Goal: Transaction & Acquisition: Purchase product/service

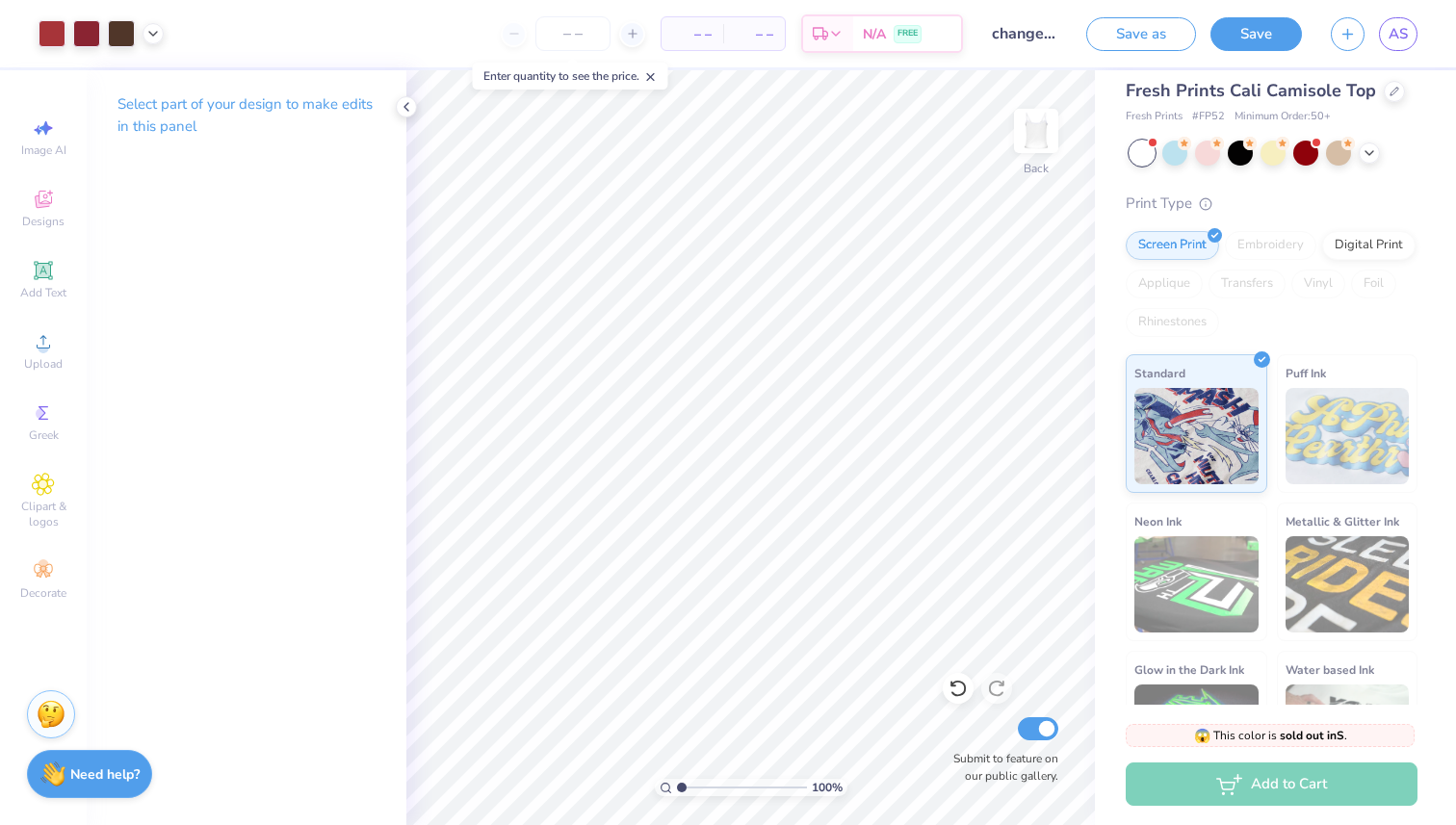
scroll to position [132, 0]
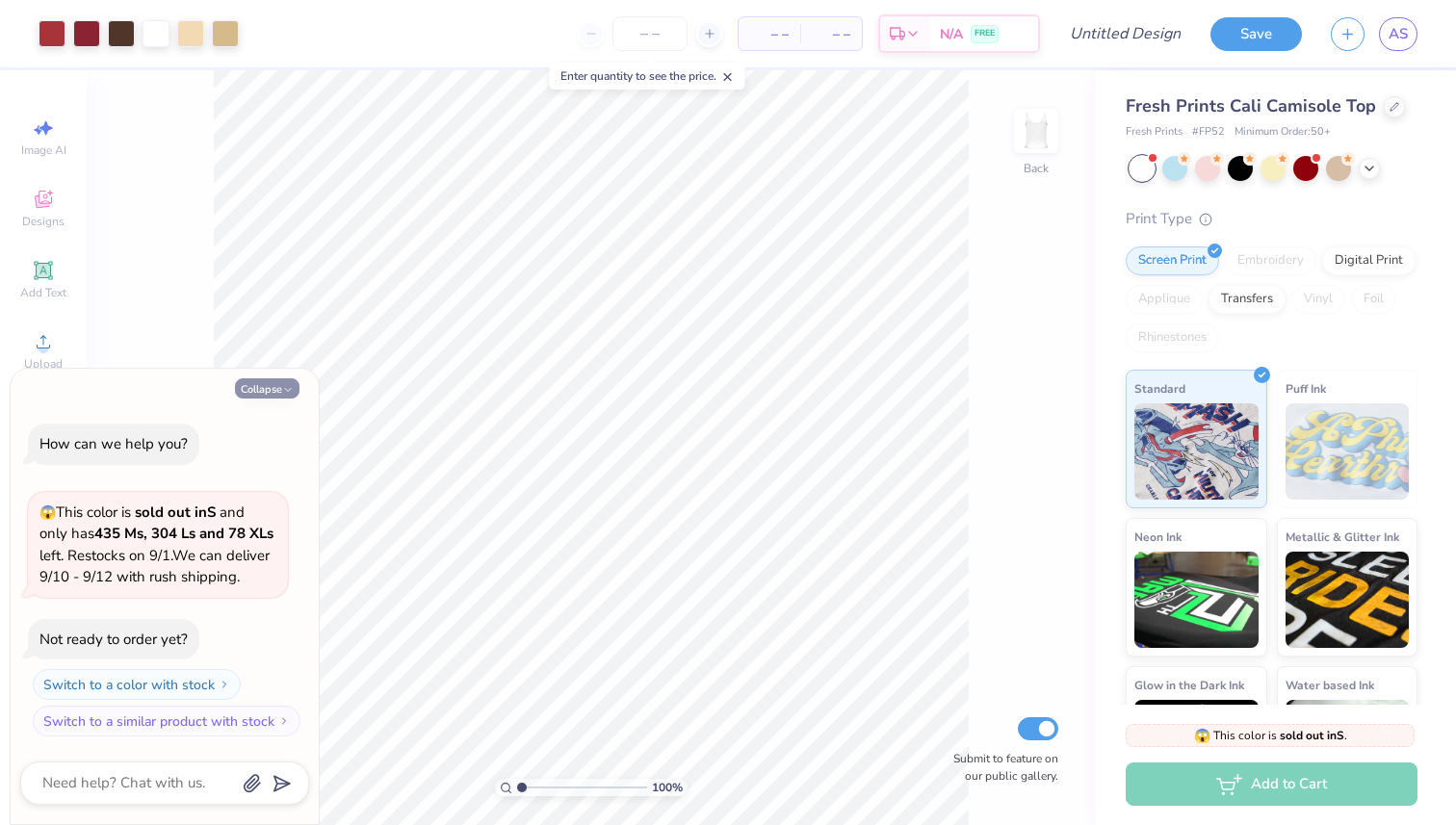
click at [279, 379] on button "Collapse" at bounding box center [267, 388] width 65 height 20
type textarea "x"
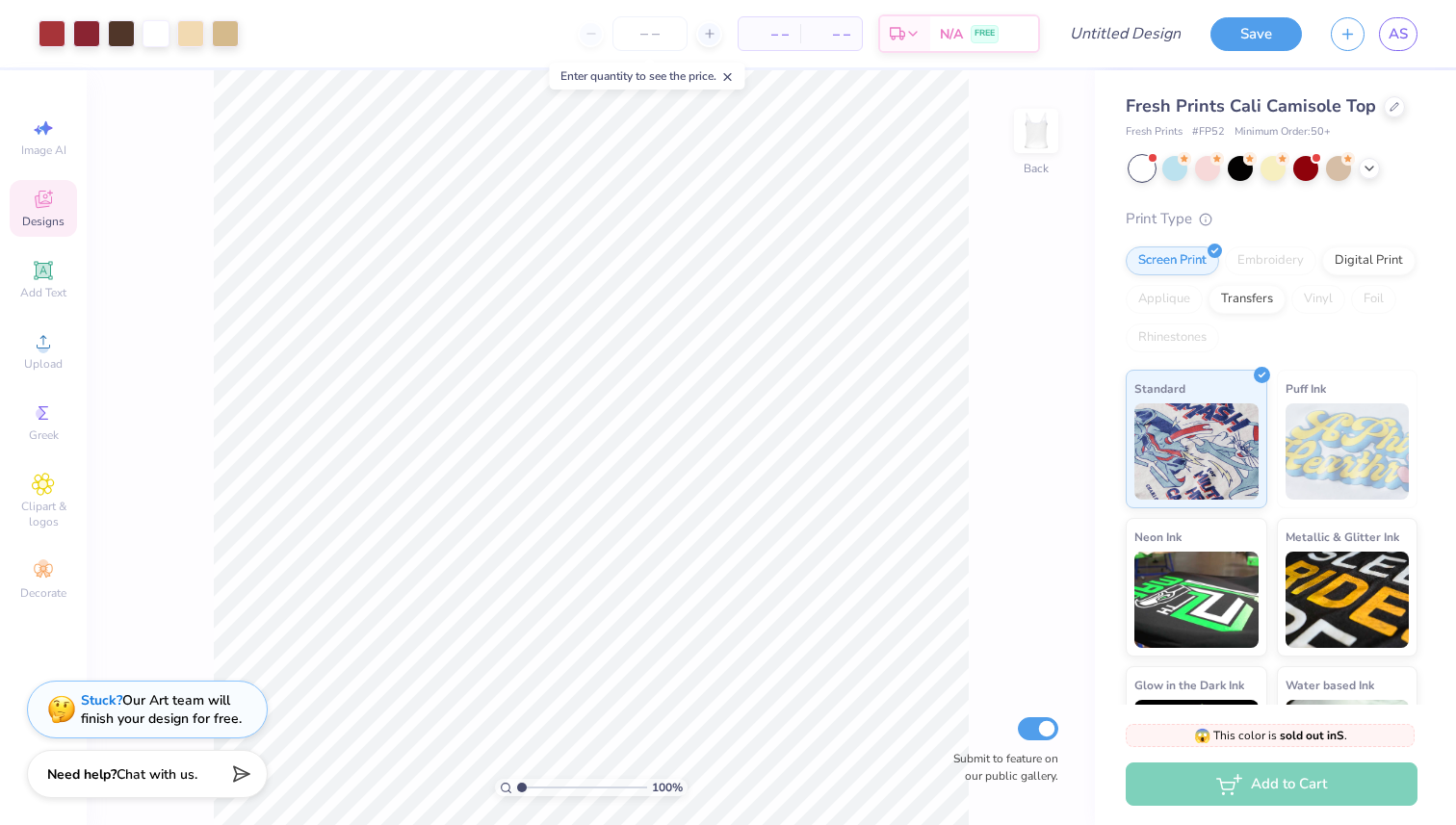
click at [53, 200] on icon at bounding box center [44, 199] width 23 height 23
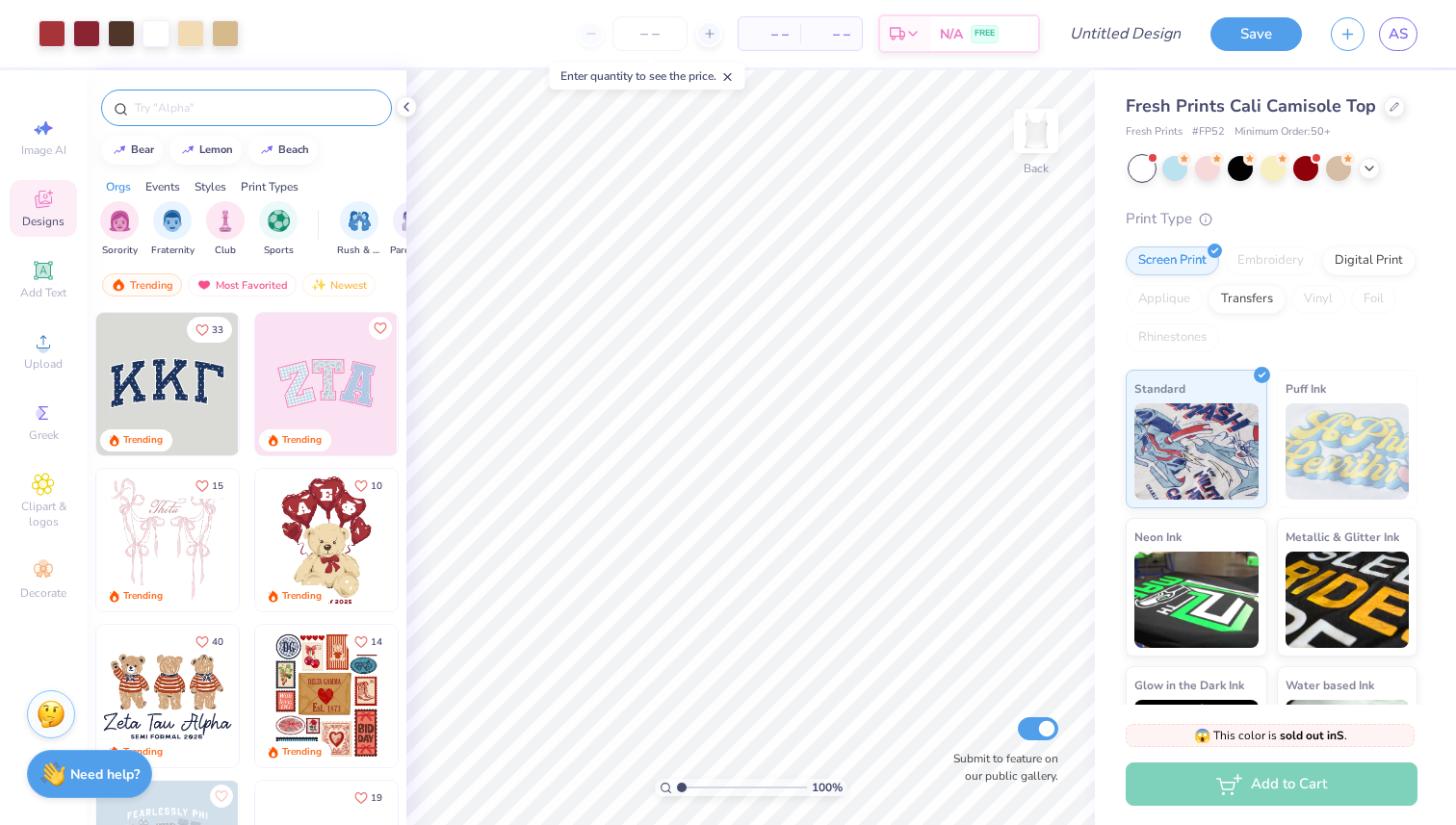
click at [163, 107] on input "text" at bounding box center [256, 107] width 247 height 19
type input "pi phi"
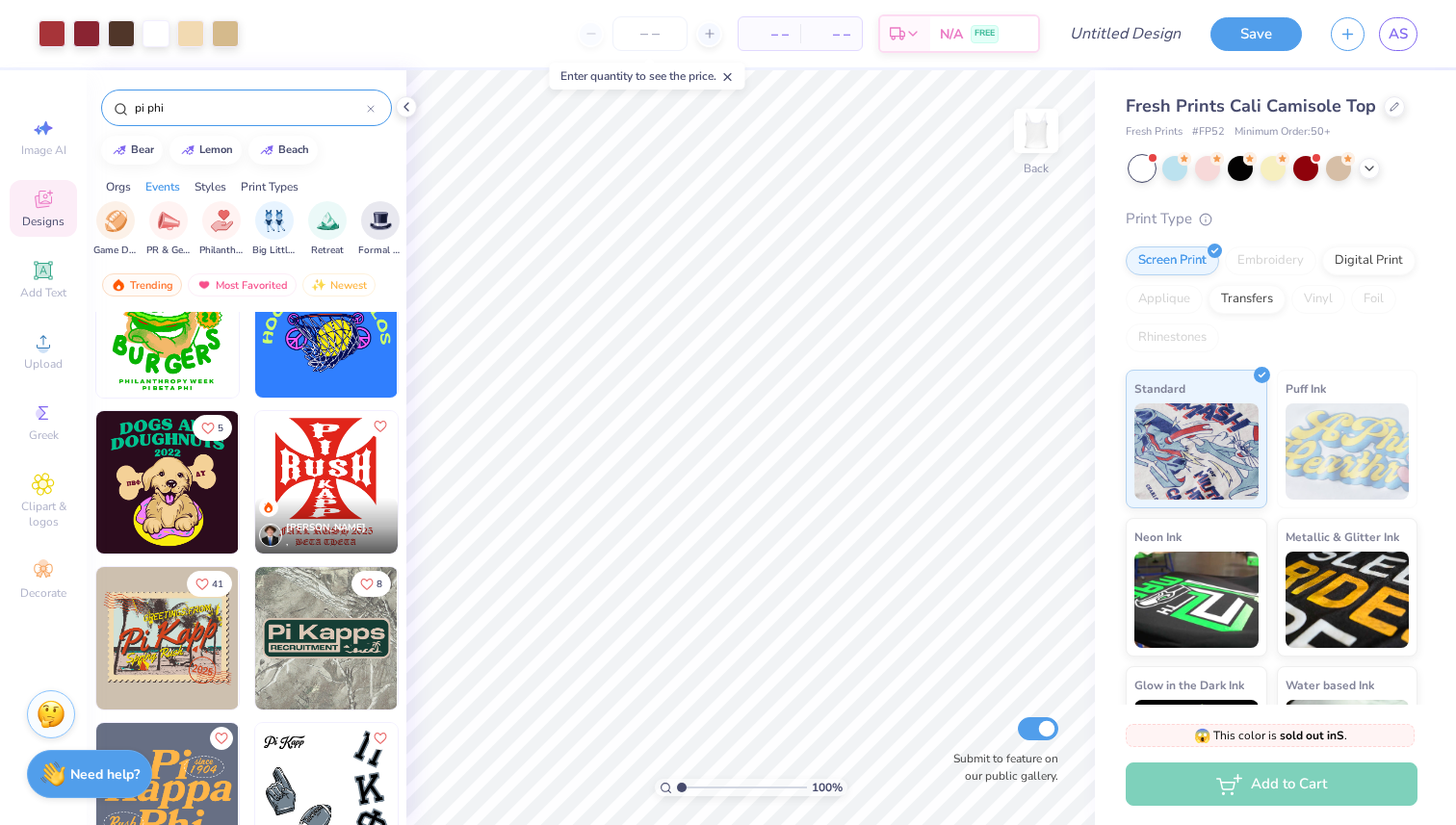
scroll to position [0, 369]
click at [231, 273] on div "Most Favorited" at bounding box center [242, 285] width 108 height 23
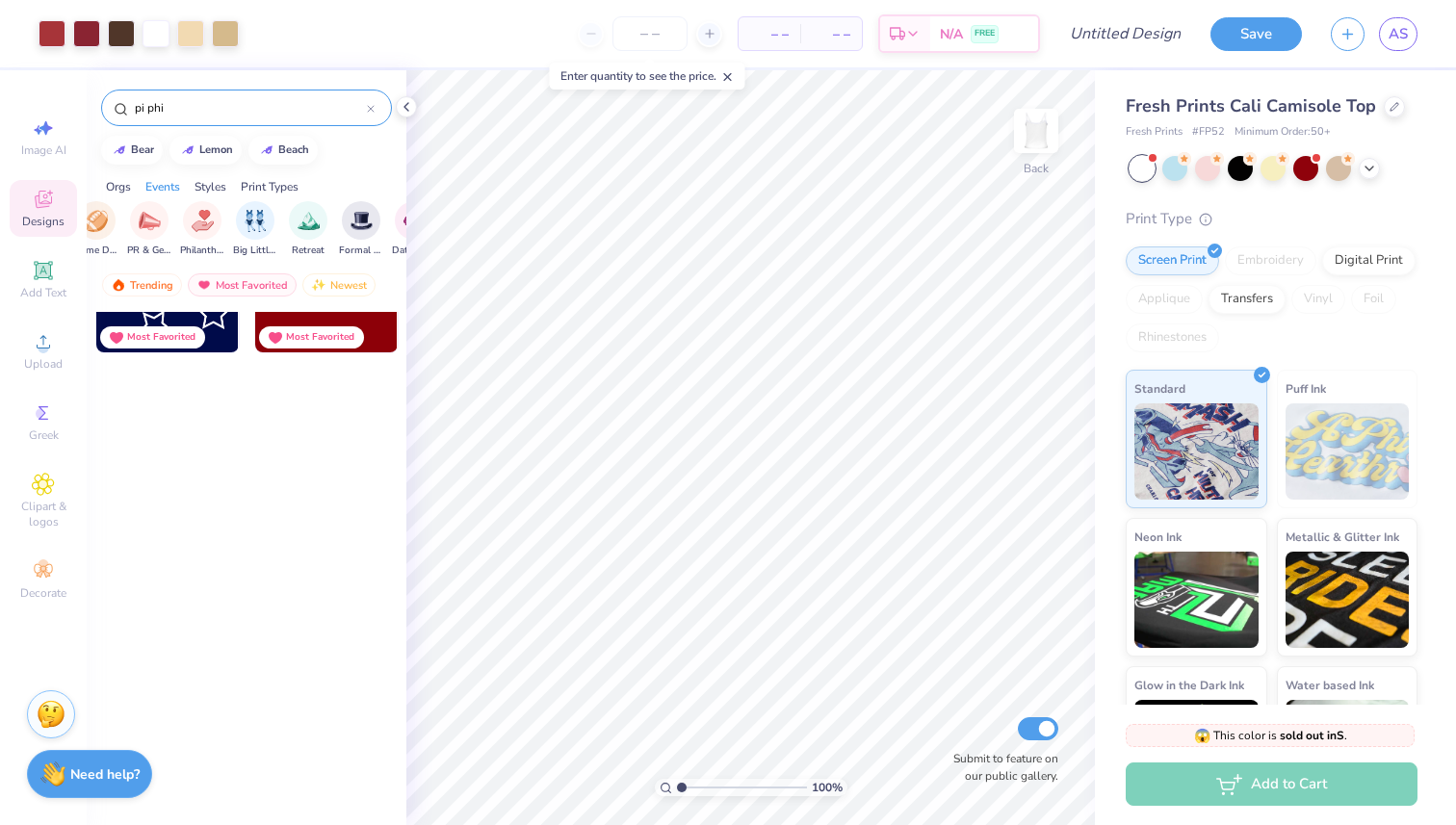
scroll to position [0, 0]
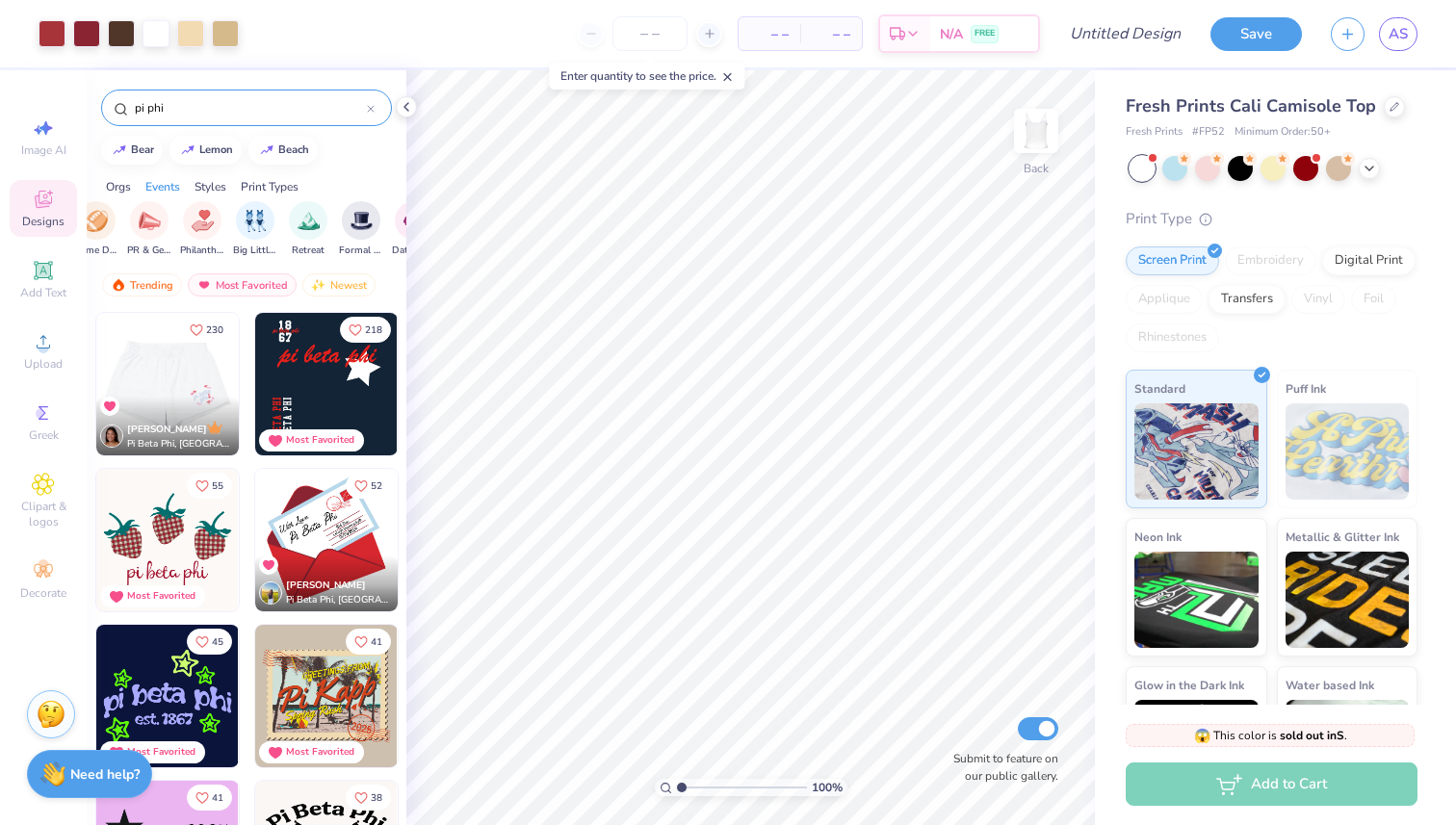
click at [181, 367] on div at bounding box center [167, 383] width 428 height 142
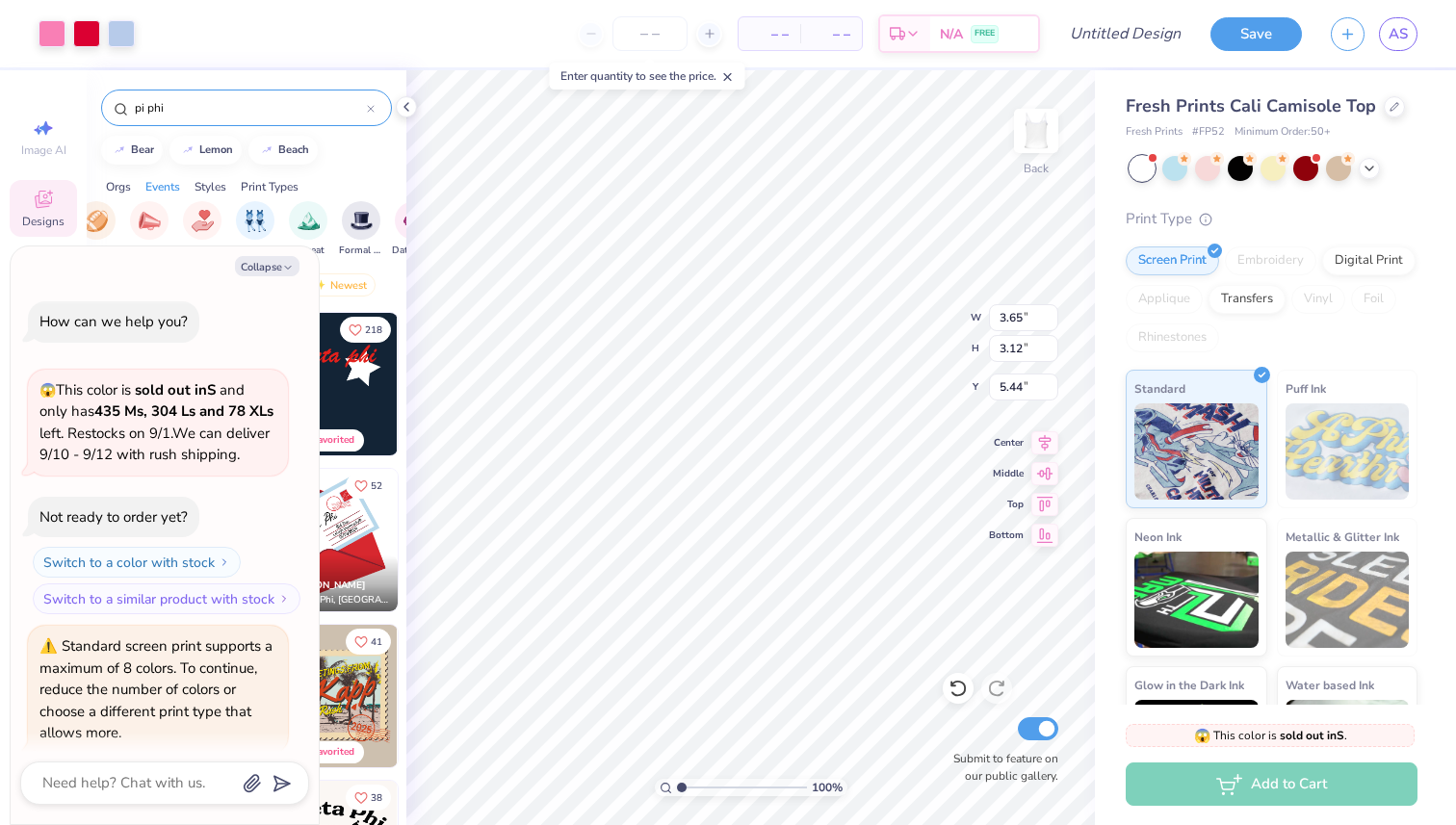
scroll to position [90, 0]
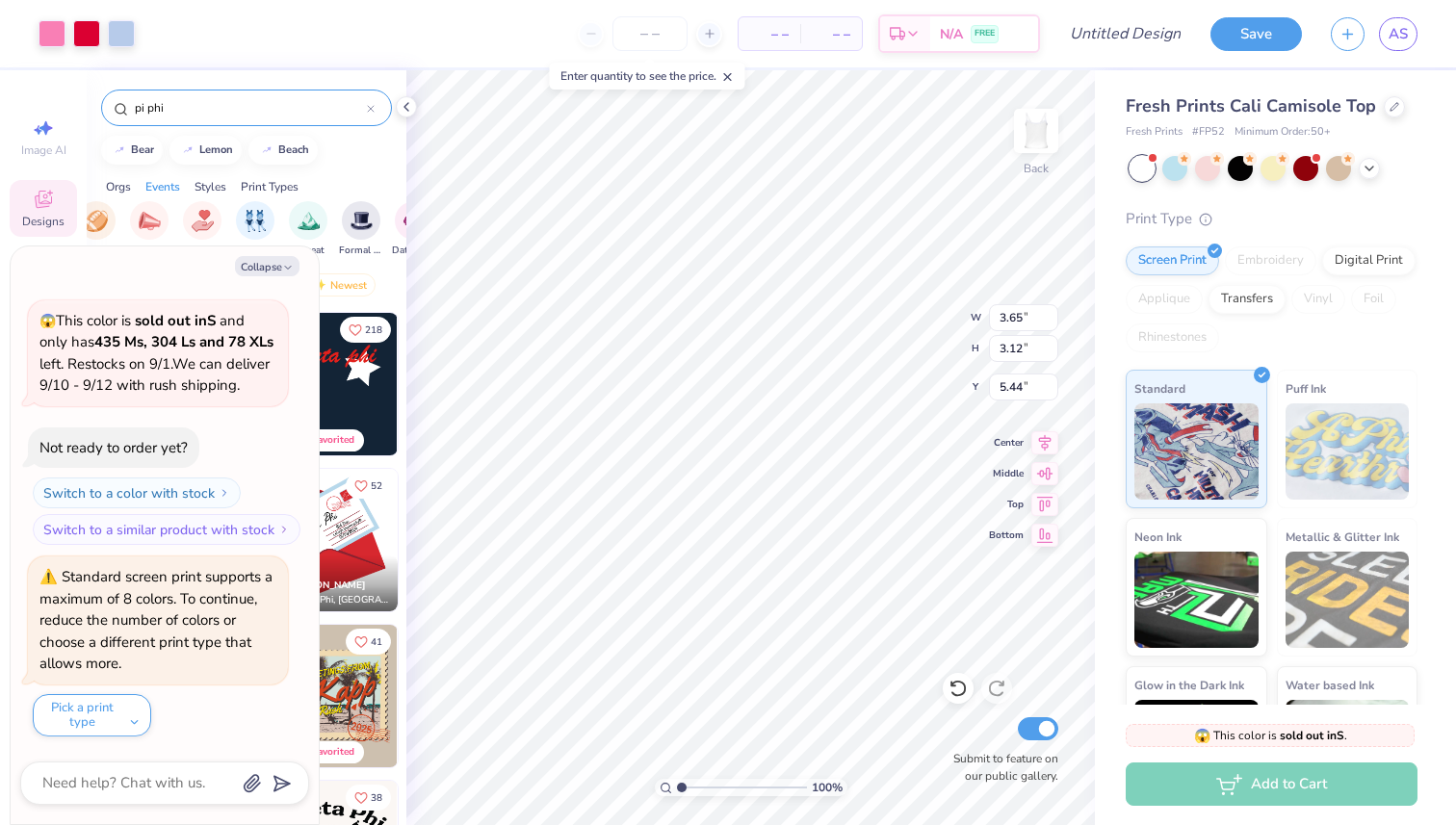
type textarea "x"
type input "2.73"
type input "3.90"
type input "1.95"
type textarea "x"
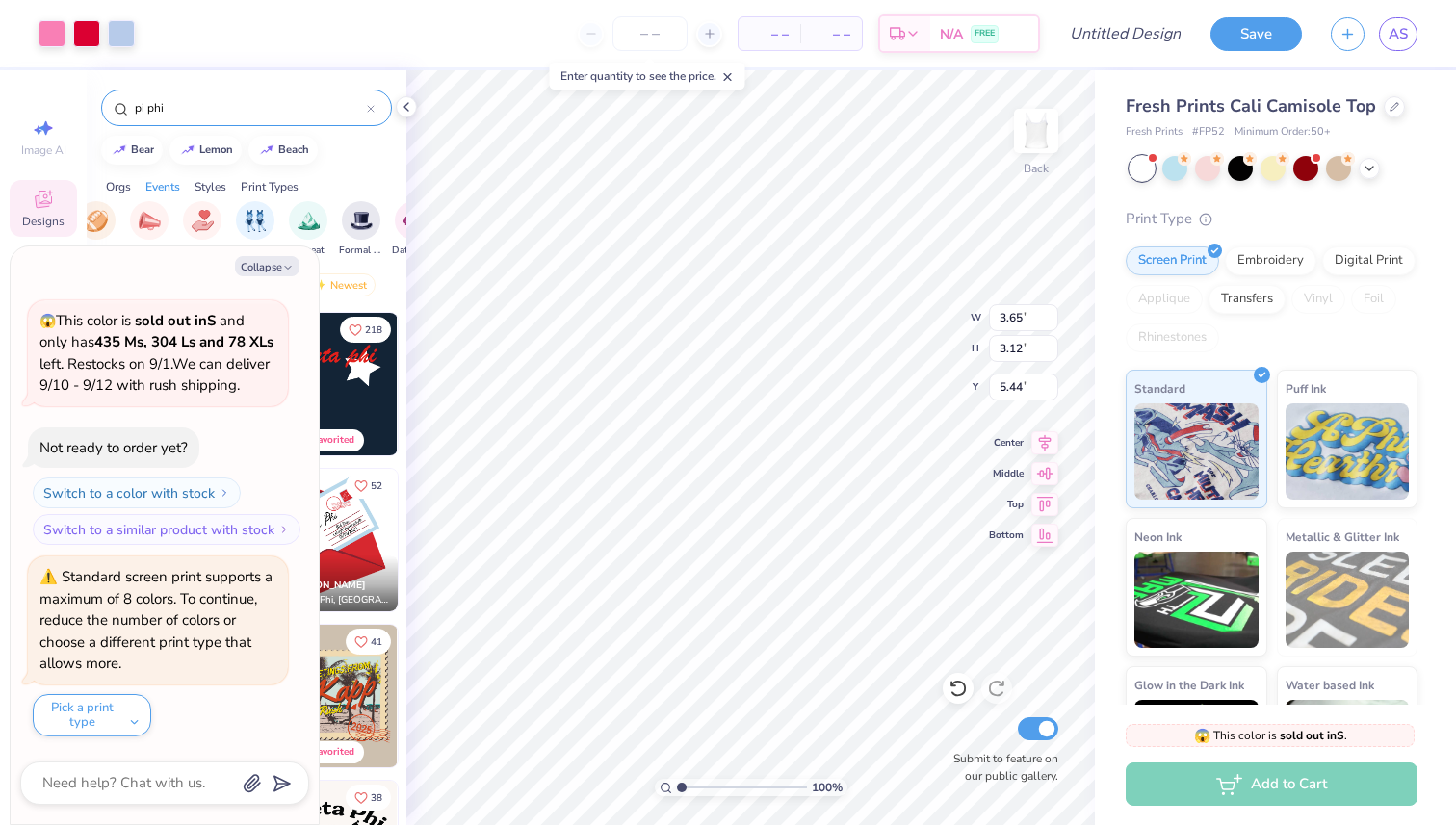
type input "1.60"
type textarea "x"
type input "1.69"
click at [256, 262] on button "Collapse" at bounding box center [267, 266] width 65 height 20
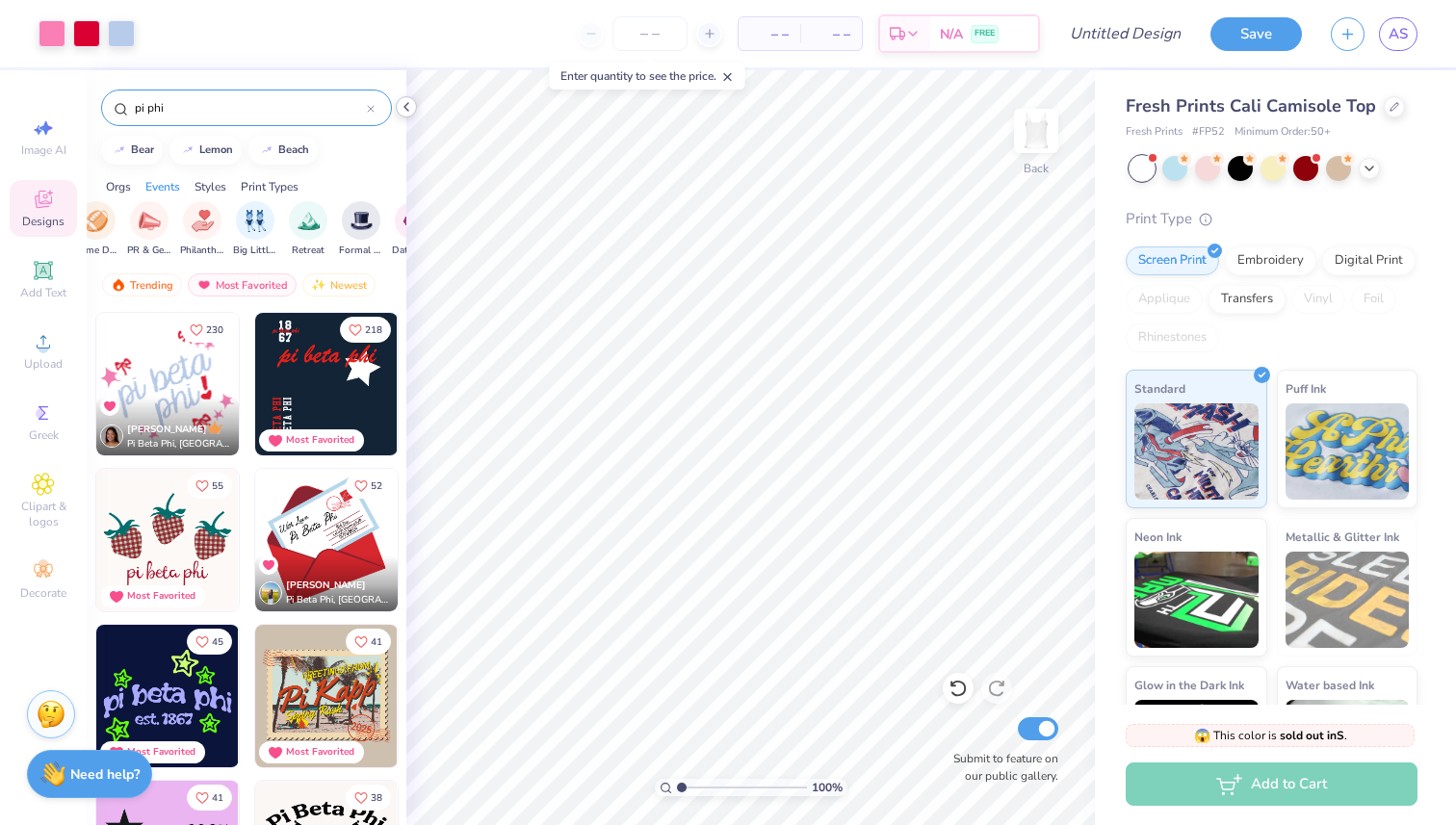
click at [404, 105] on icon at bounding box center [407, 107] width 15 height 15
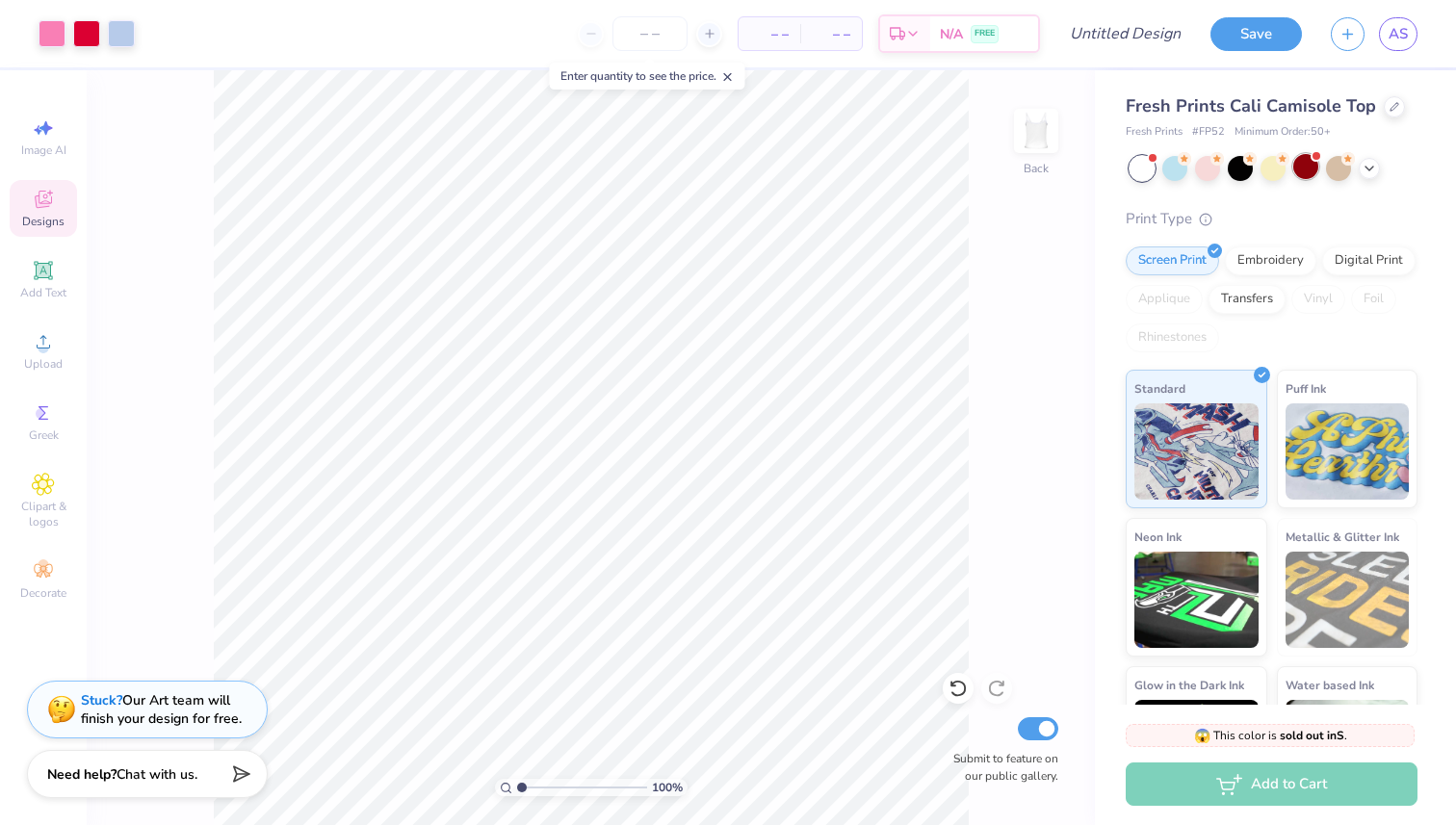
click at [1314, 172] on div at bounding box center [1306, 167] width 25 height 25
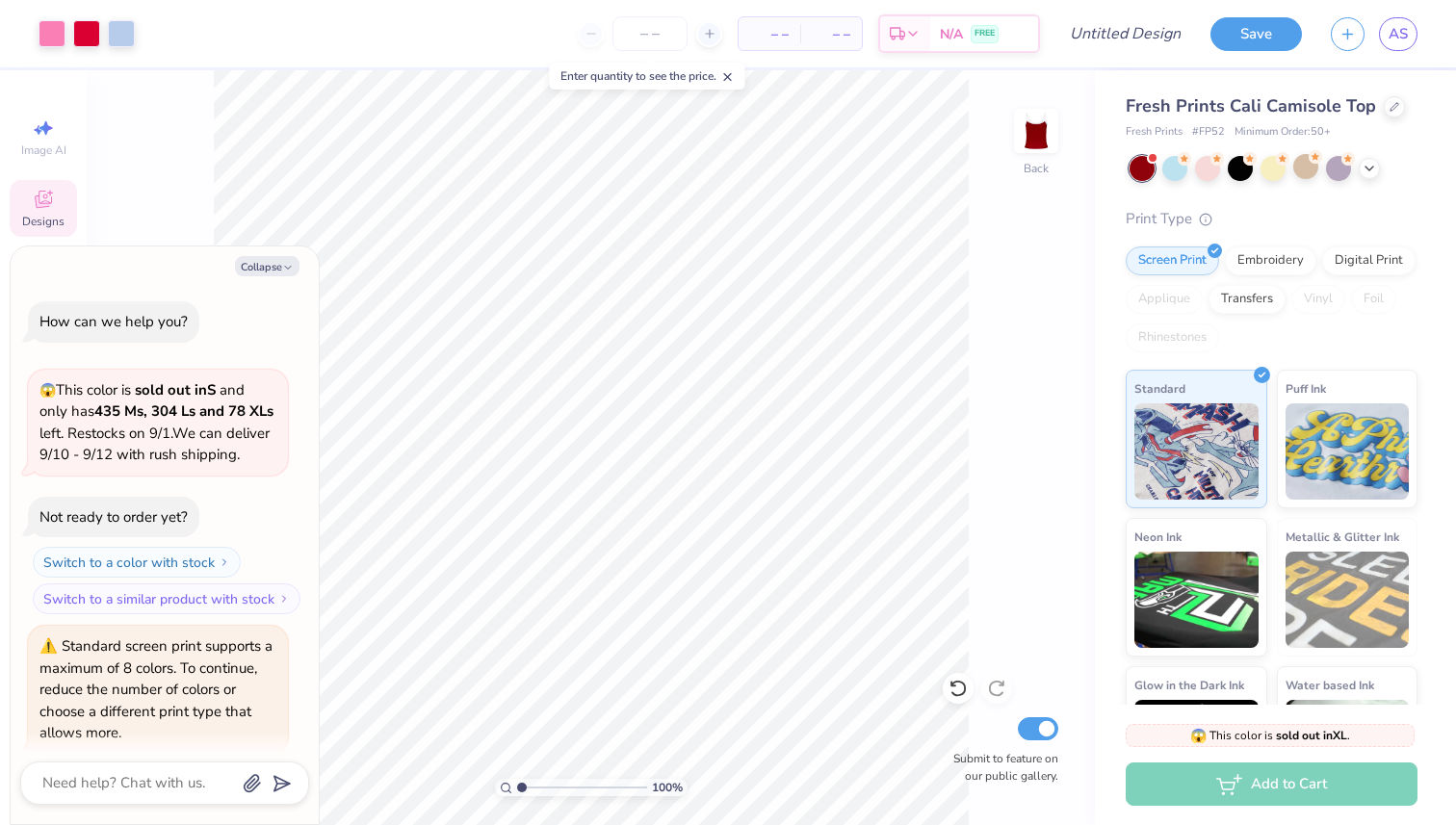
scroll to position [362, 0]
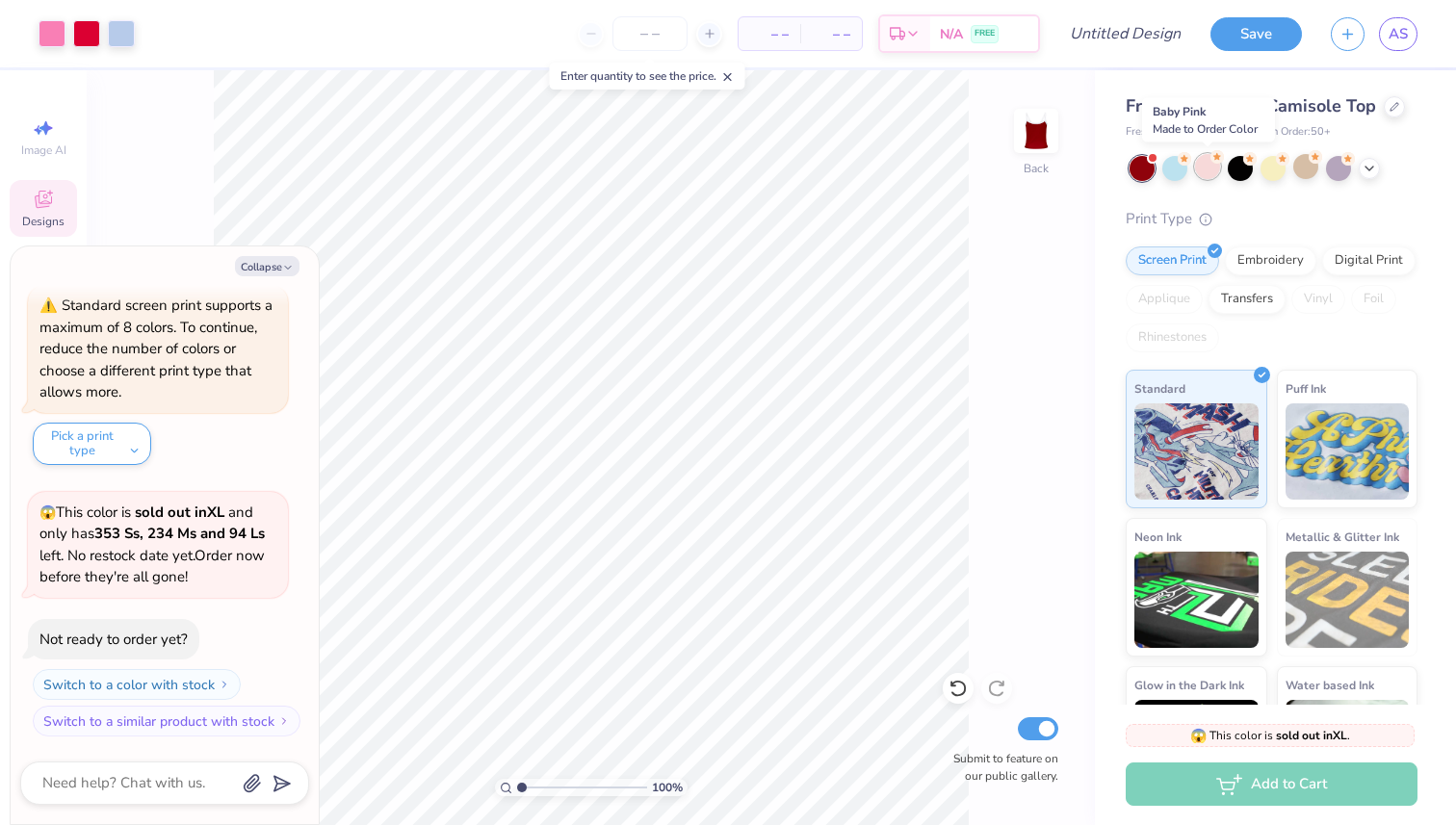
click at [1199, 175] on div at bounding box center [1207, 167] width 25 height 25
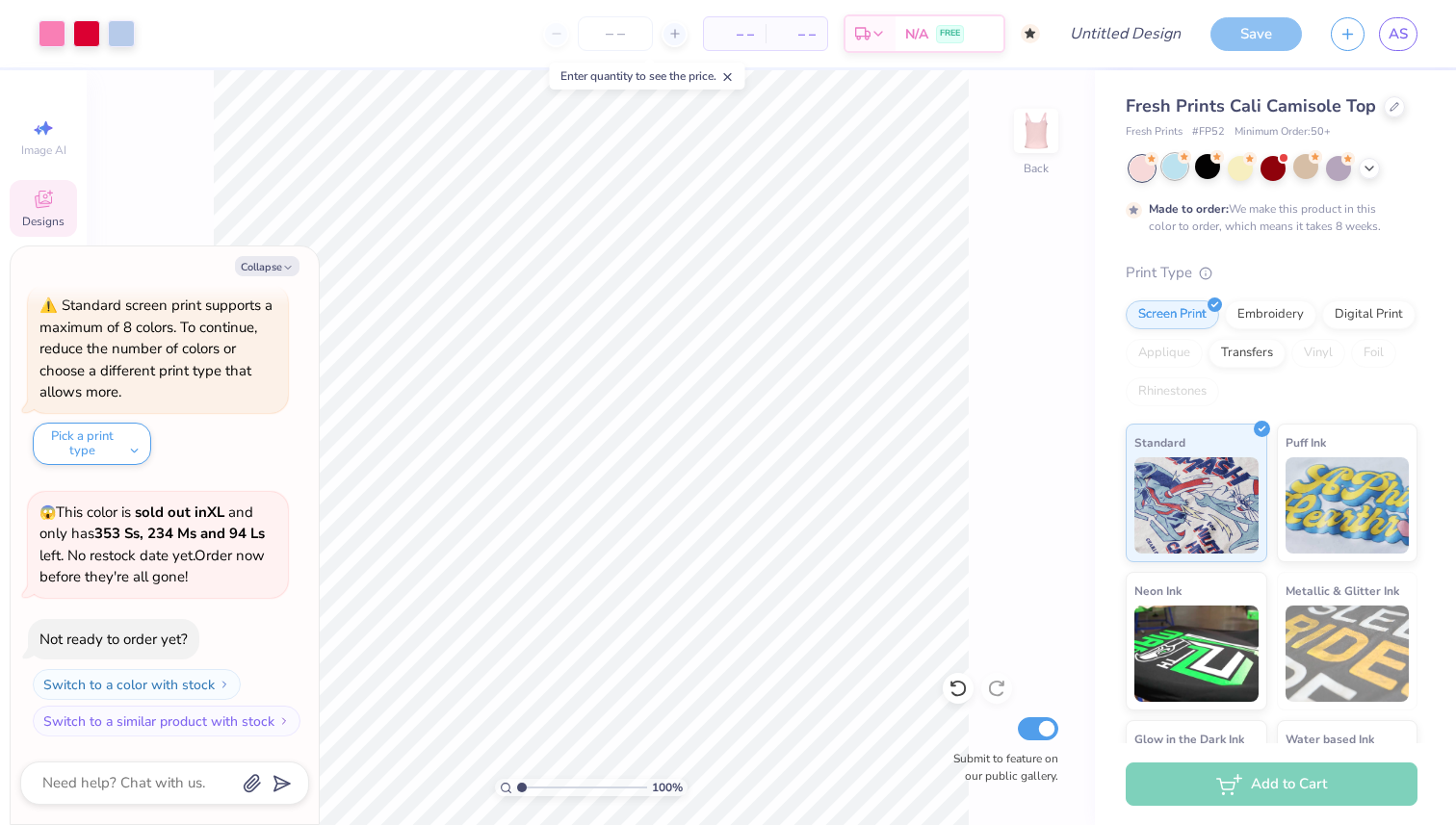
scroll to position [522, 0]
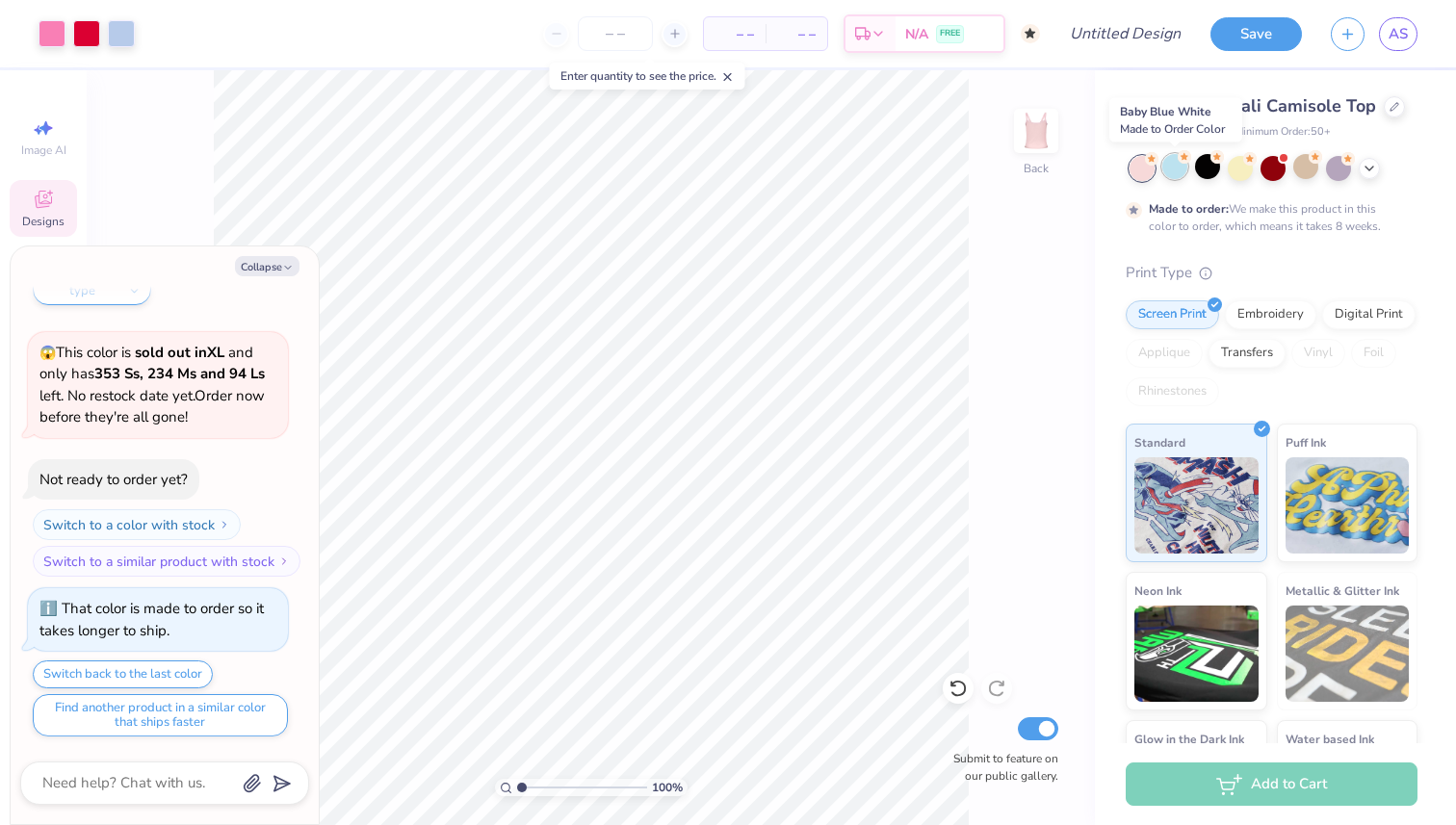
click at [1168, 174] on div at bounding box center [1174, 167] width 25 height 25
click at [1201, 175] on div at bounding box center [1207, 167] width 25 height 25
click at [1171, 171] on div at bounding box center [1174, 167] width 25 height 25
click at [1181, 174] on div at bounding box center [1174, 167] width 25 height 25
click at [1279, 173] on div at bounding box center [1273, 167] width 25 height 25
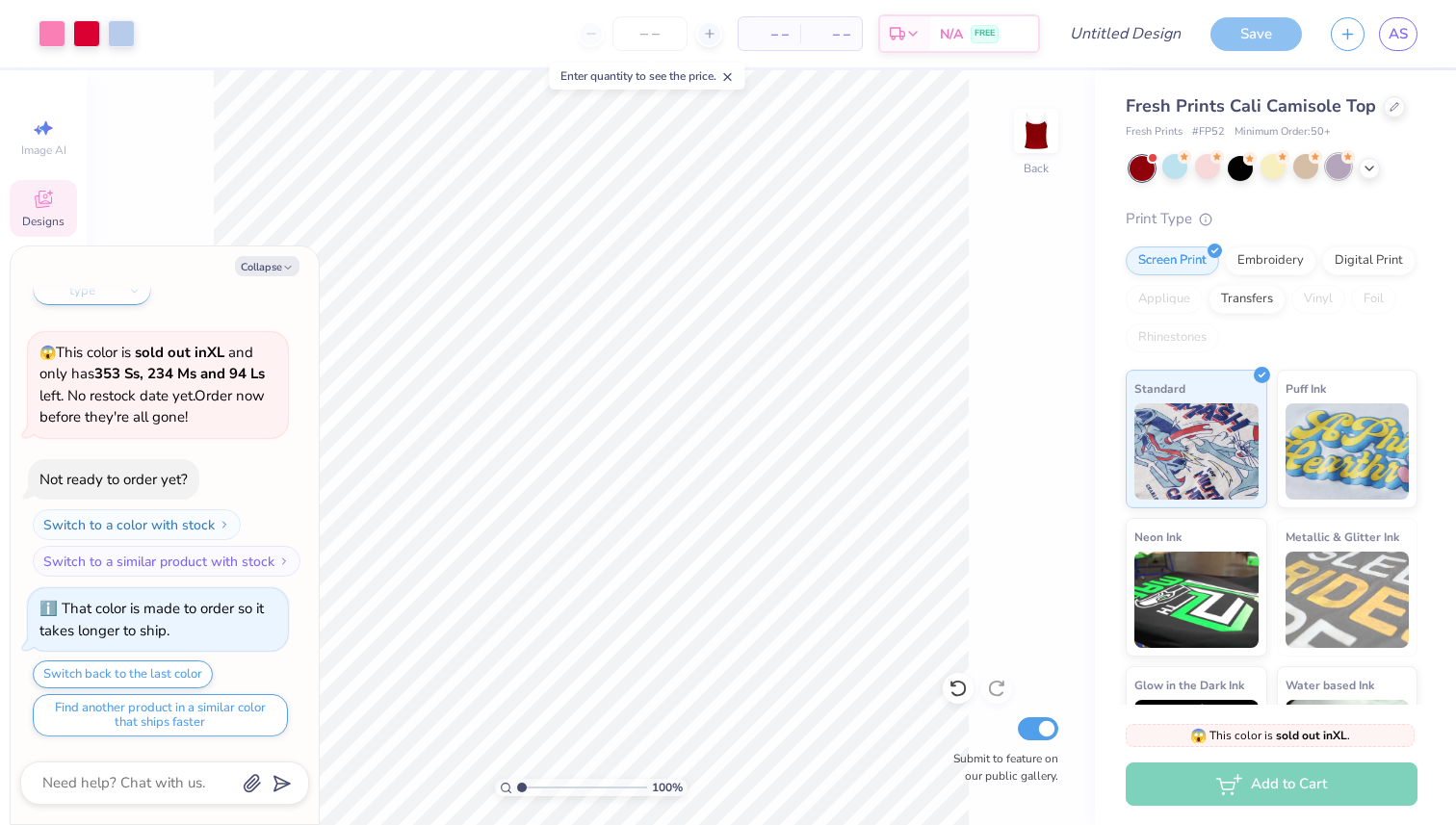
scroll to position [890, 0]
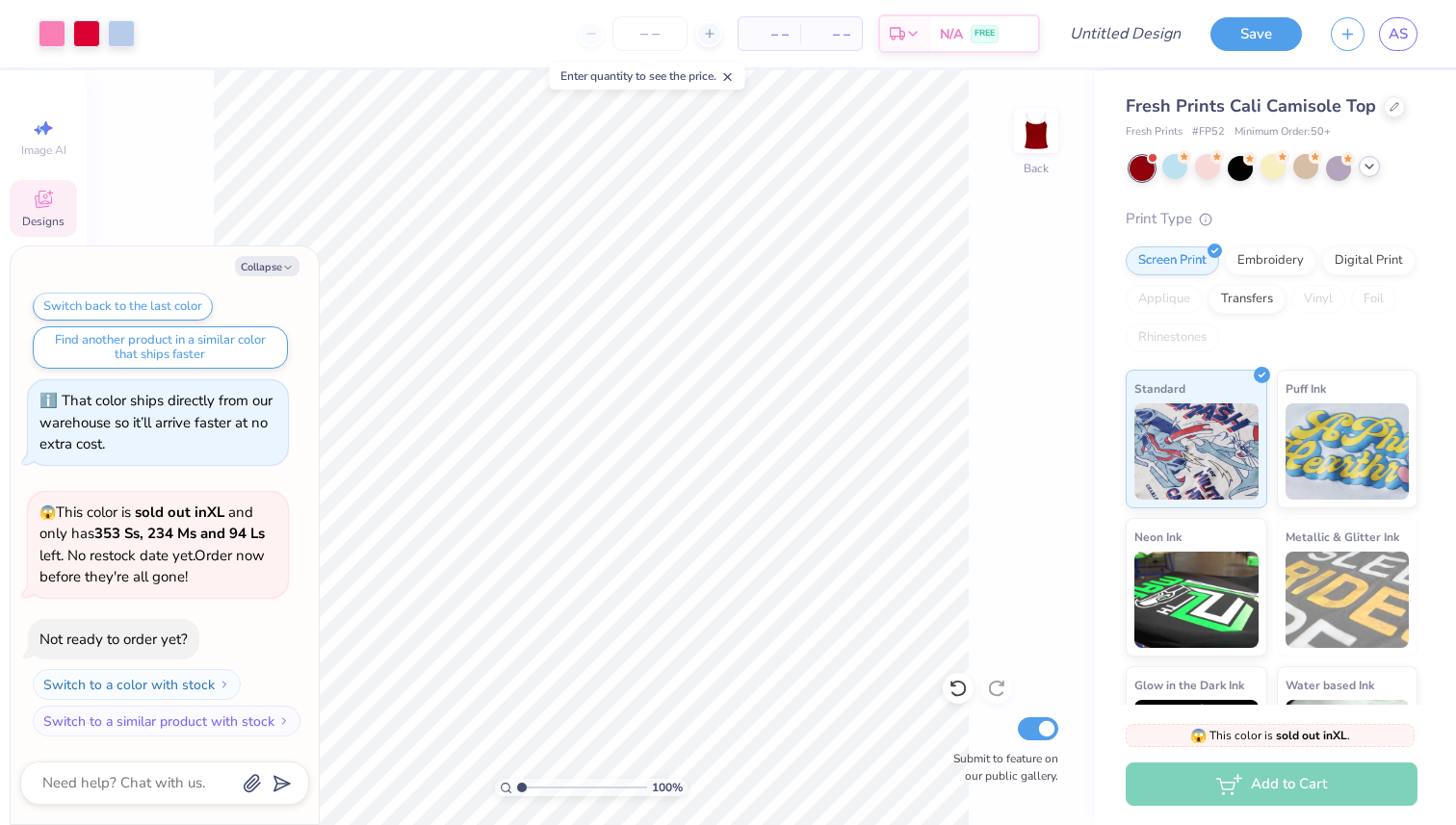
click at [1367, 171] on icon at bounding box center [1369, 167] width 15 height 15
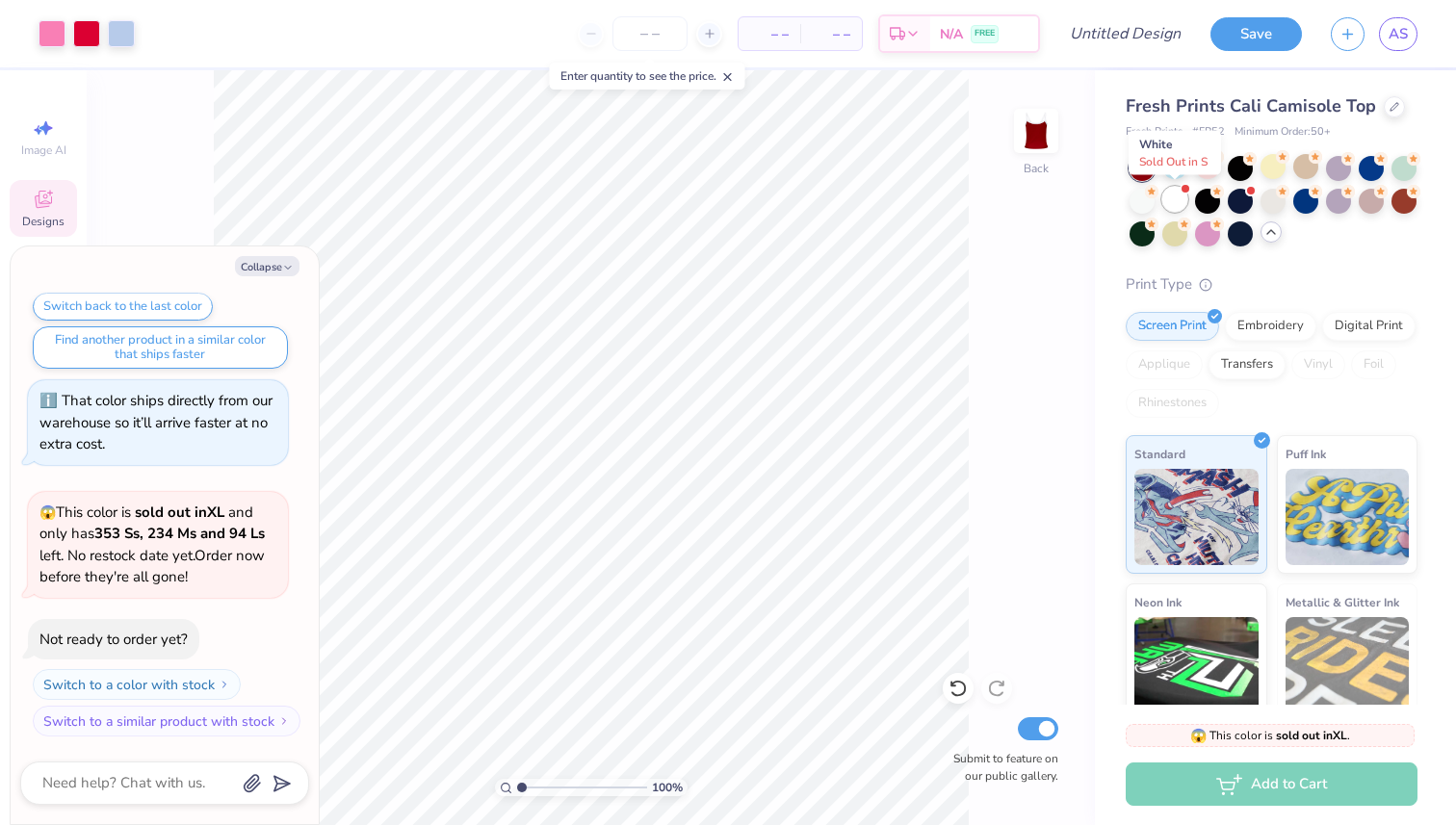
click at [1173, 199] on div at bounding box center [1174, 199] width 25 height 25
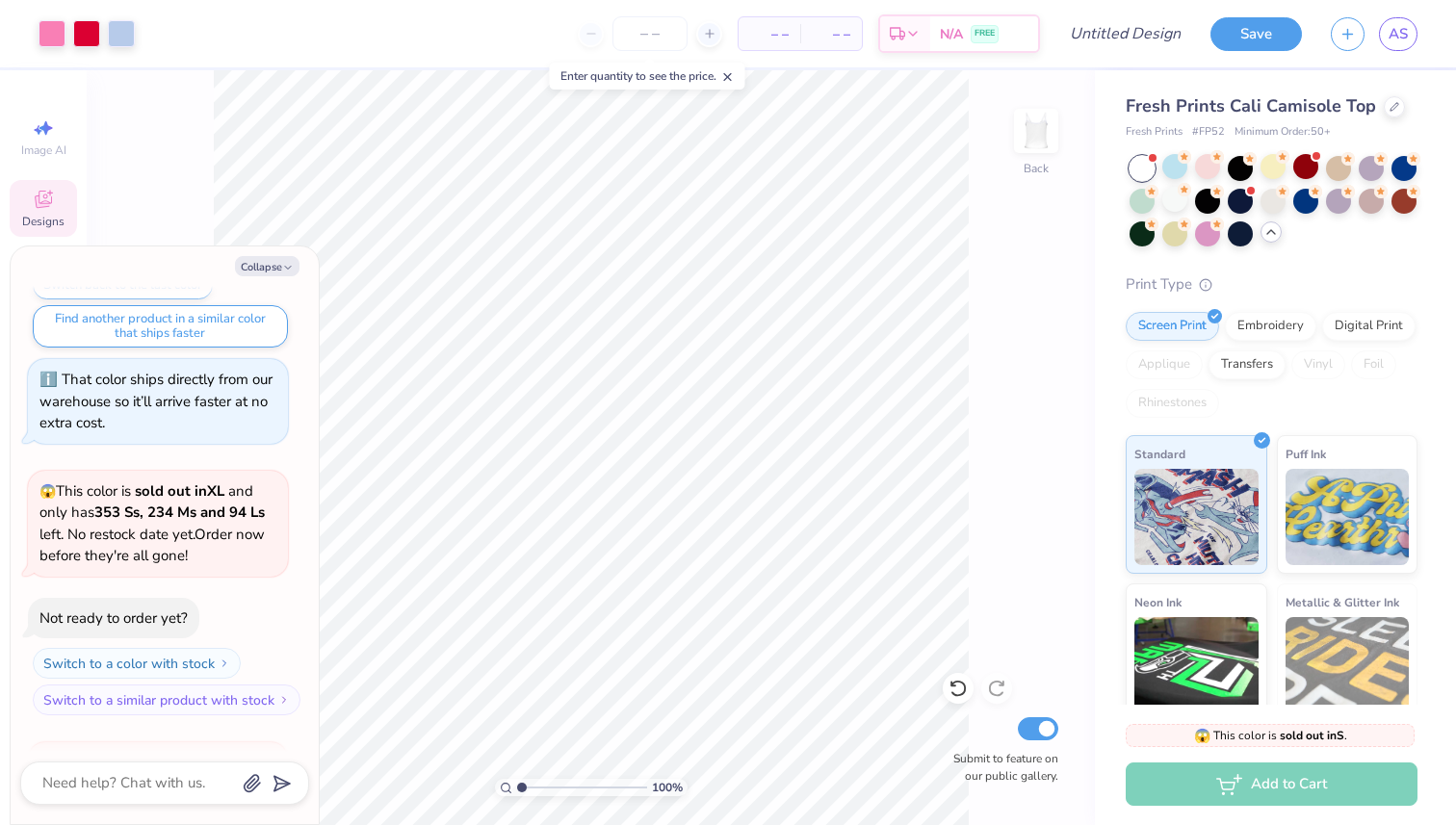
scroll to position [1183, 0]
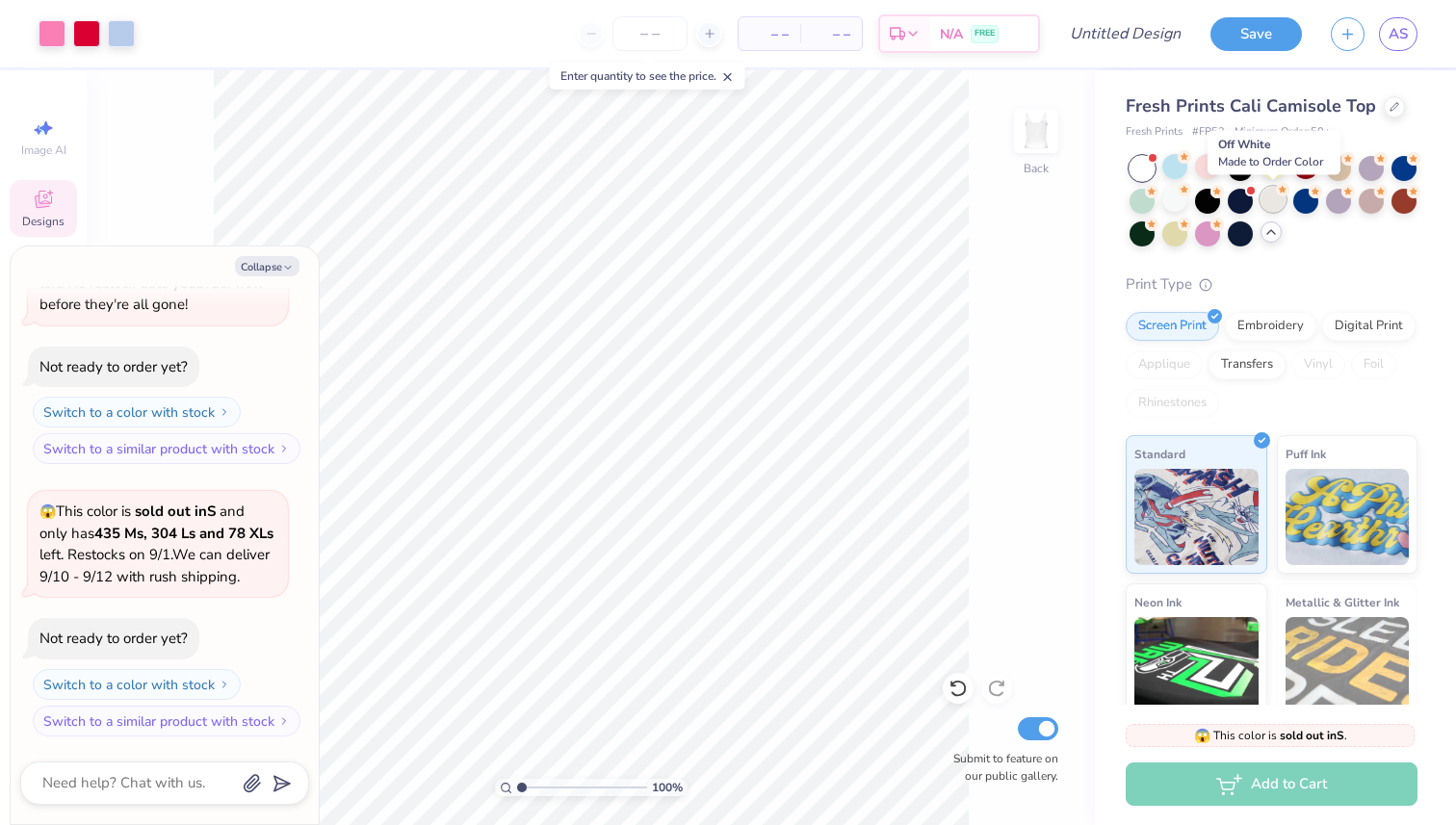
click at [1279, 207] on div at bounding box center [1273, 199] width 25 height 25
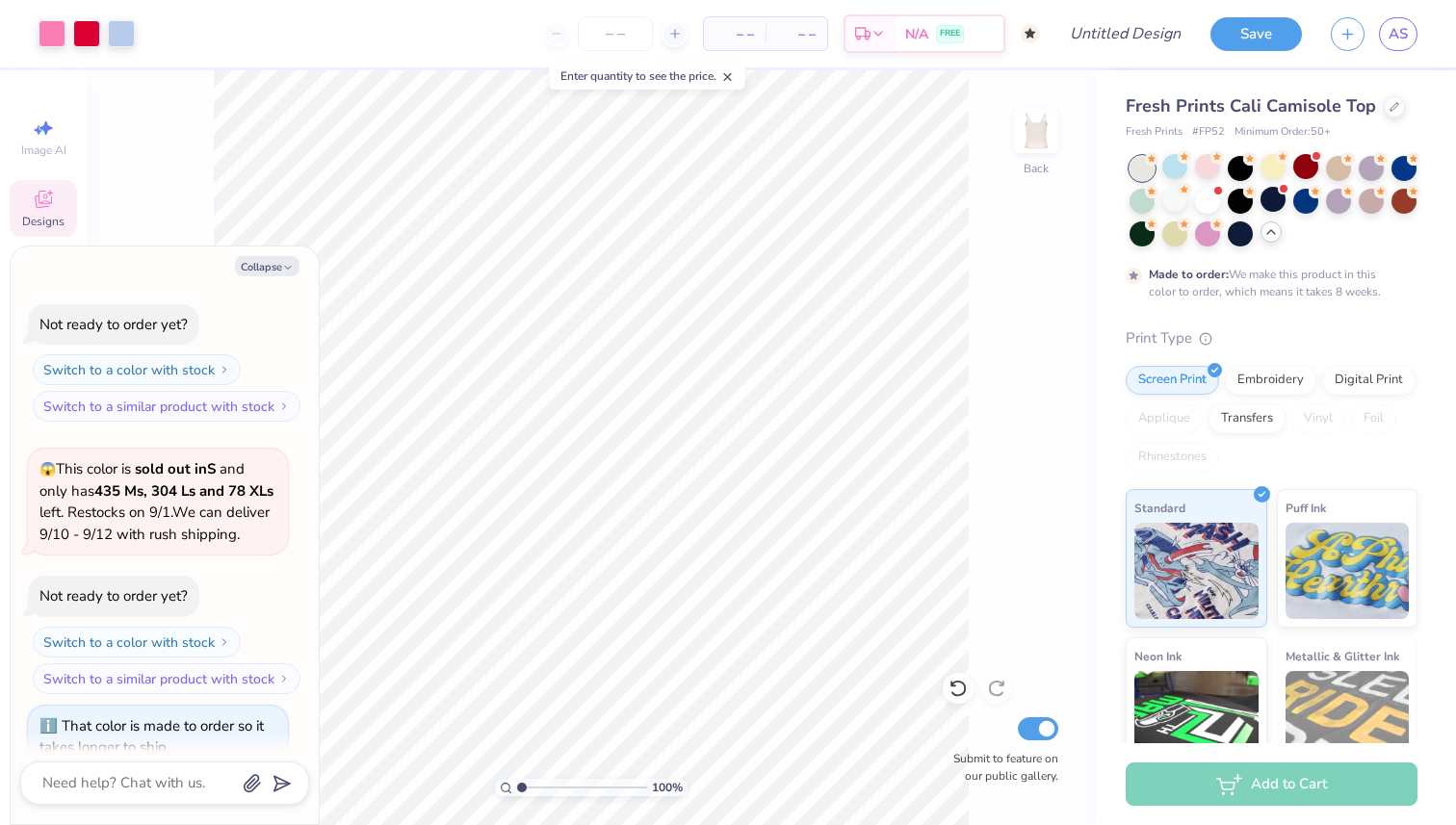
scroll to position [1343, 0]
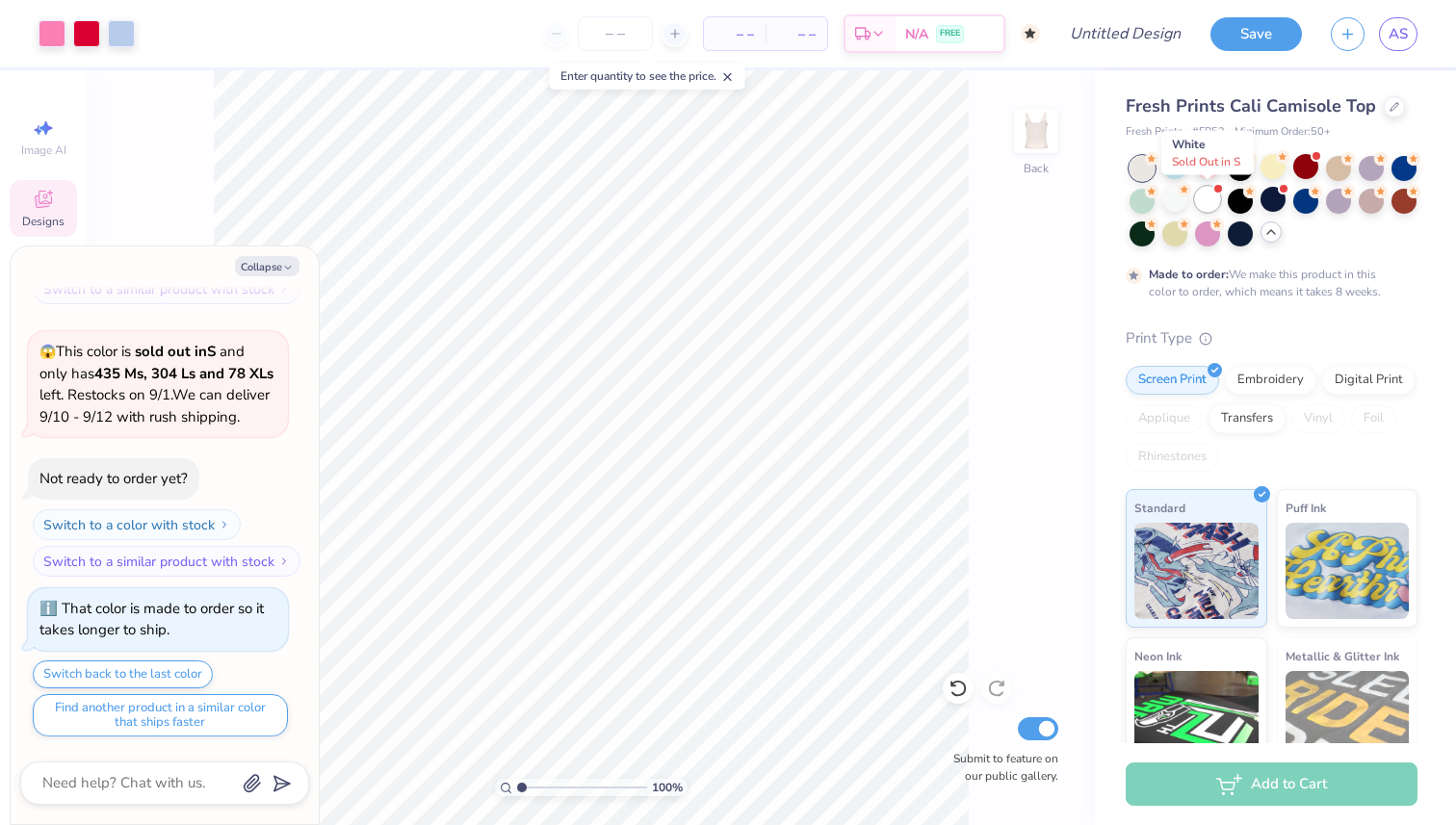
click at [1196, 203] on div at bounding box center [1207, 199] width 25 height 25
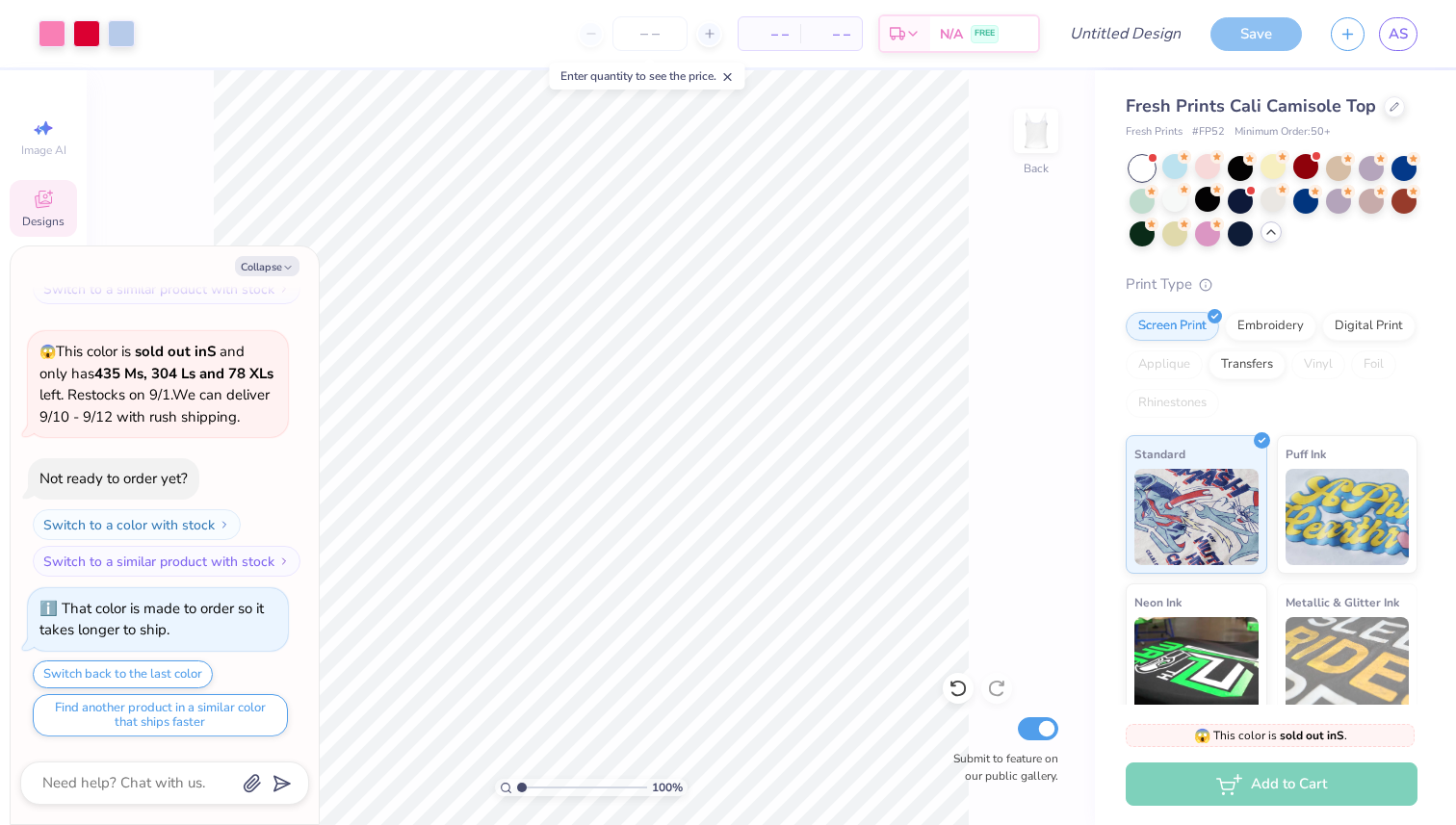
type textarea "x"
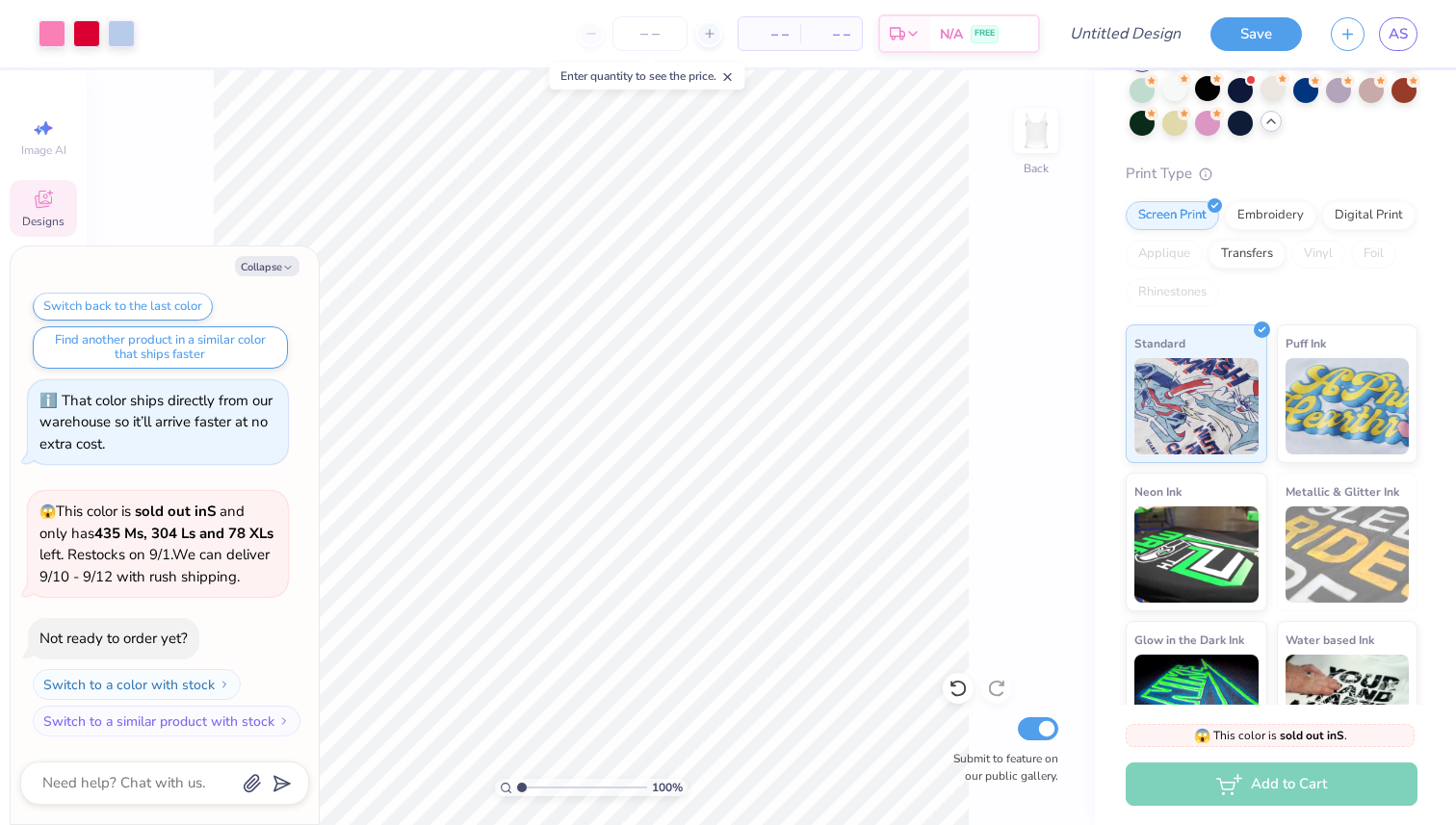
scroll to position [0, 0]
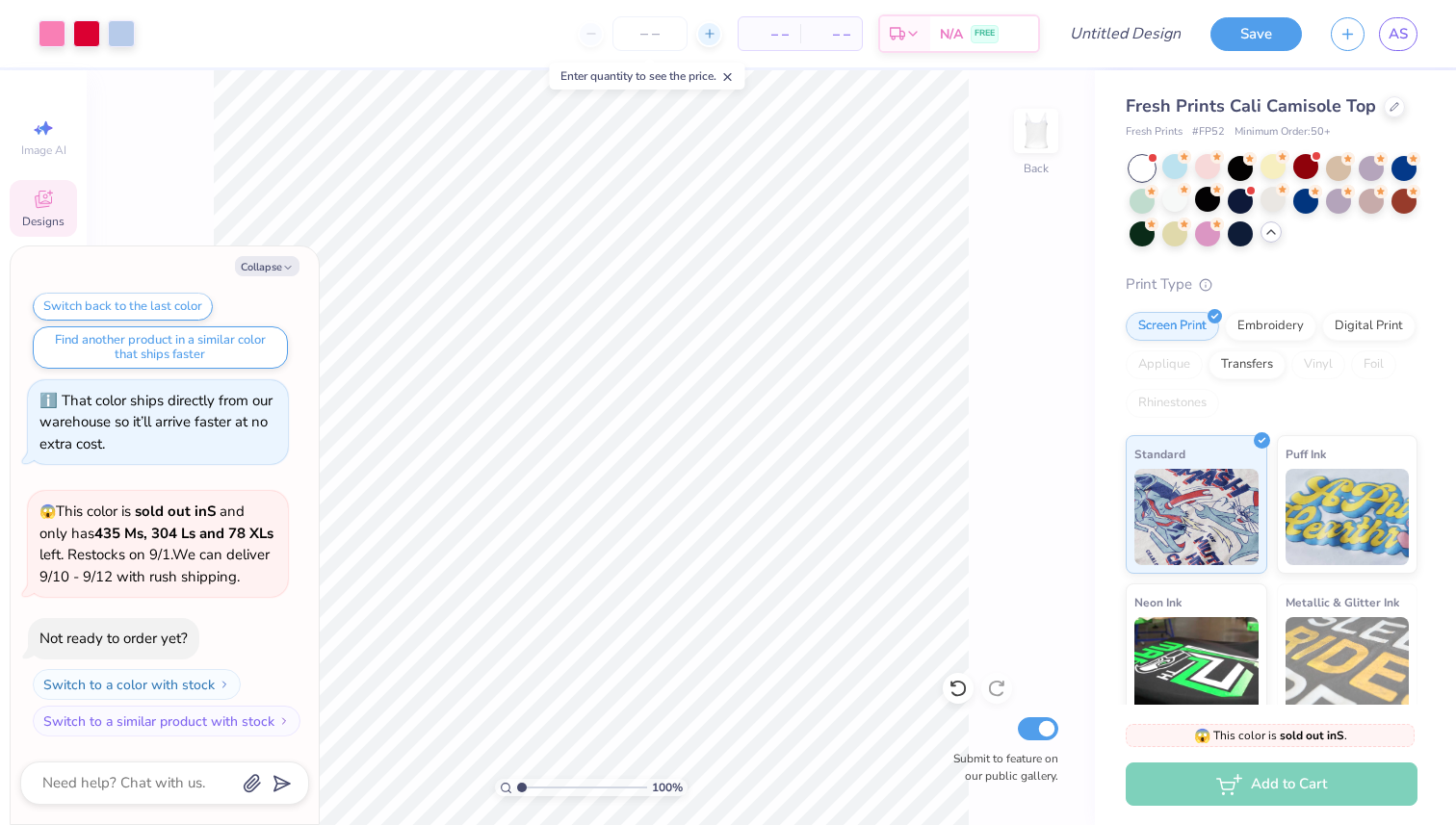
click at [713, 39] on icon at bounding box center [710, 34] width 14 height 14
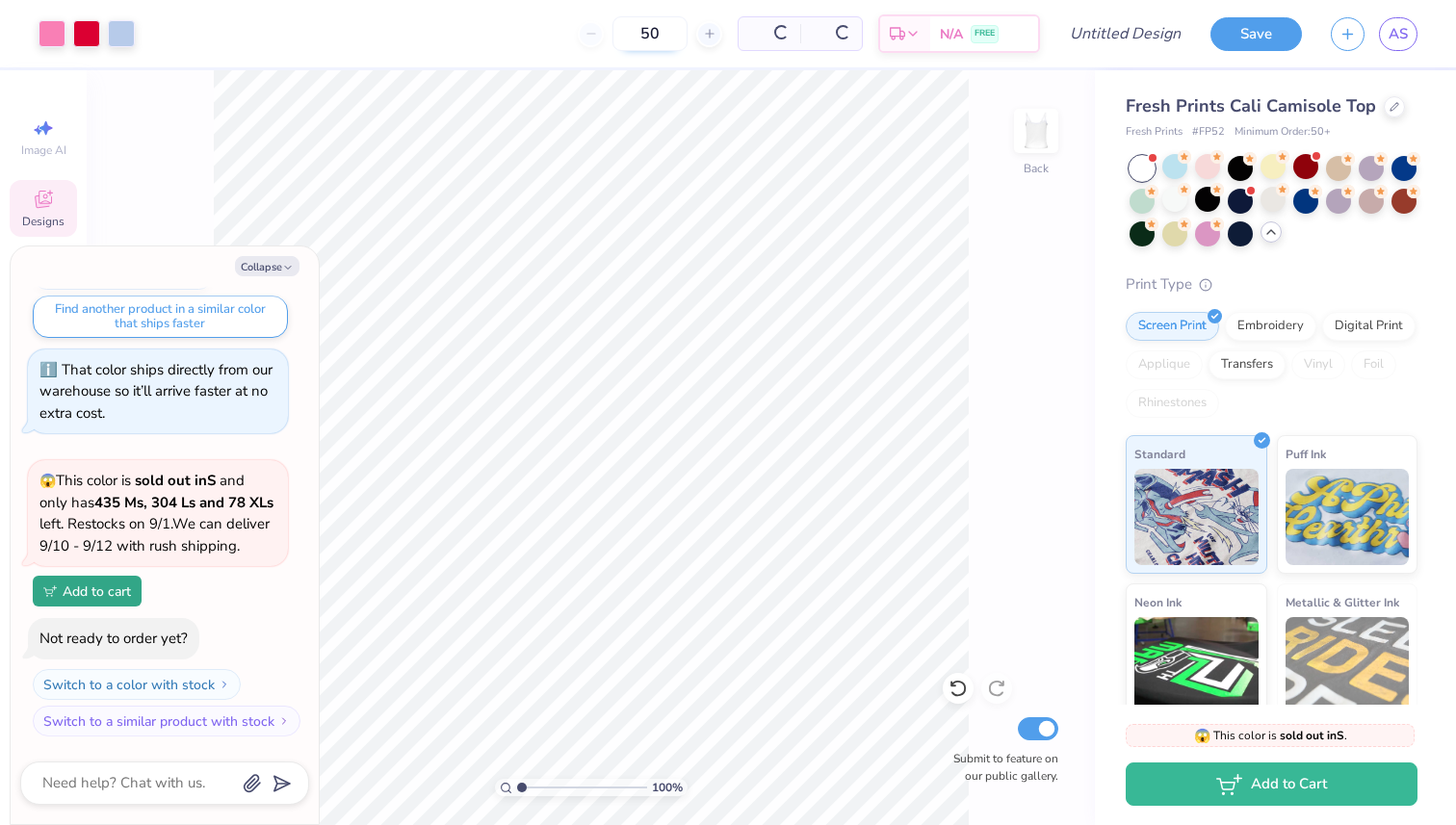
click at [665, 37] on input "50" at bounding box center [650, 34] width 76 height 35
type input "5"
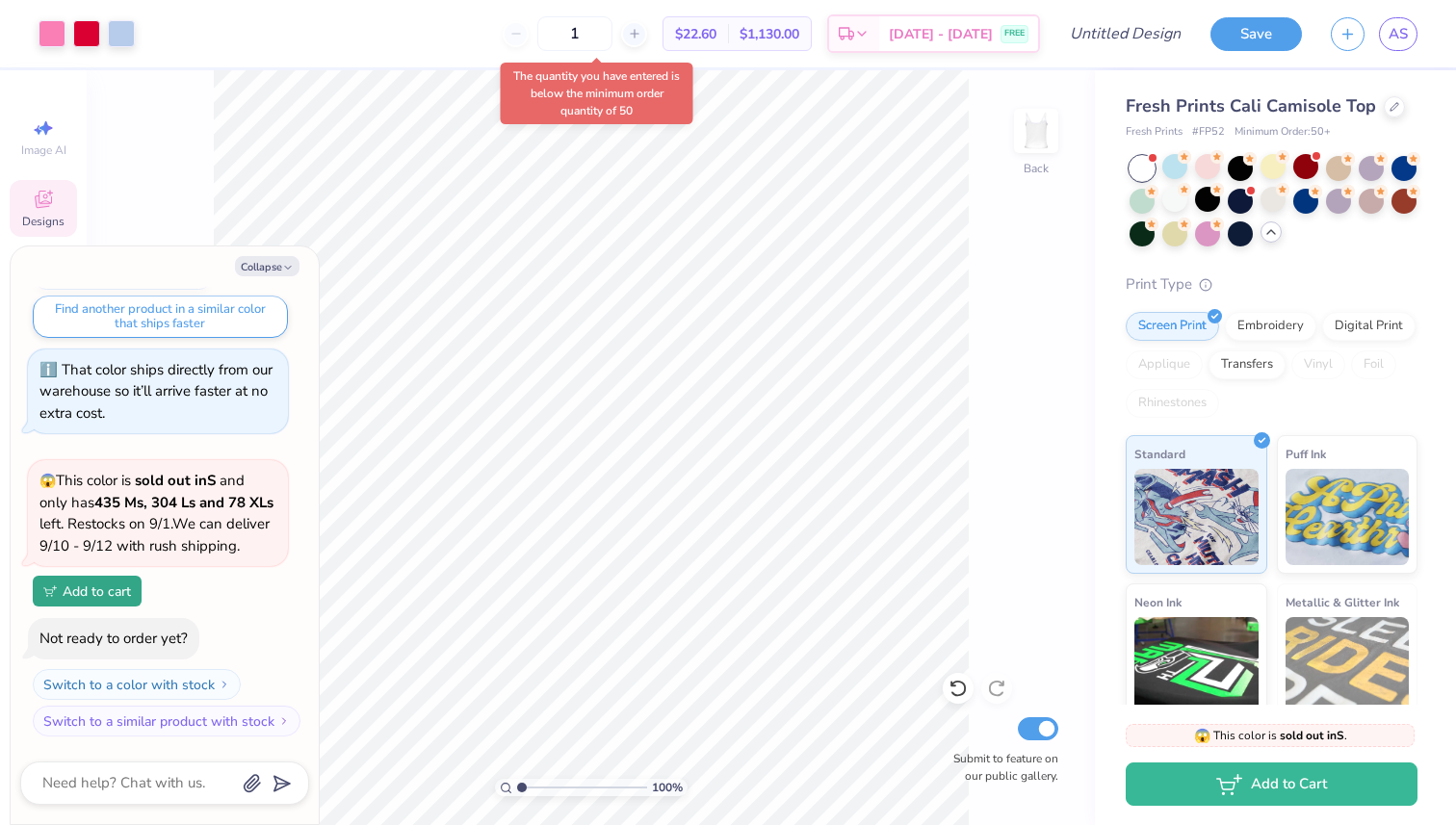
type input "50"
click at [799, 37] on span "$1,130.00" at bounding box center [770, 34] width 60 height 20
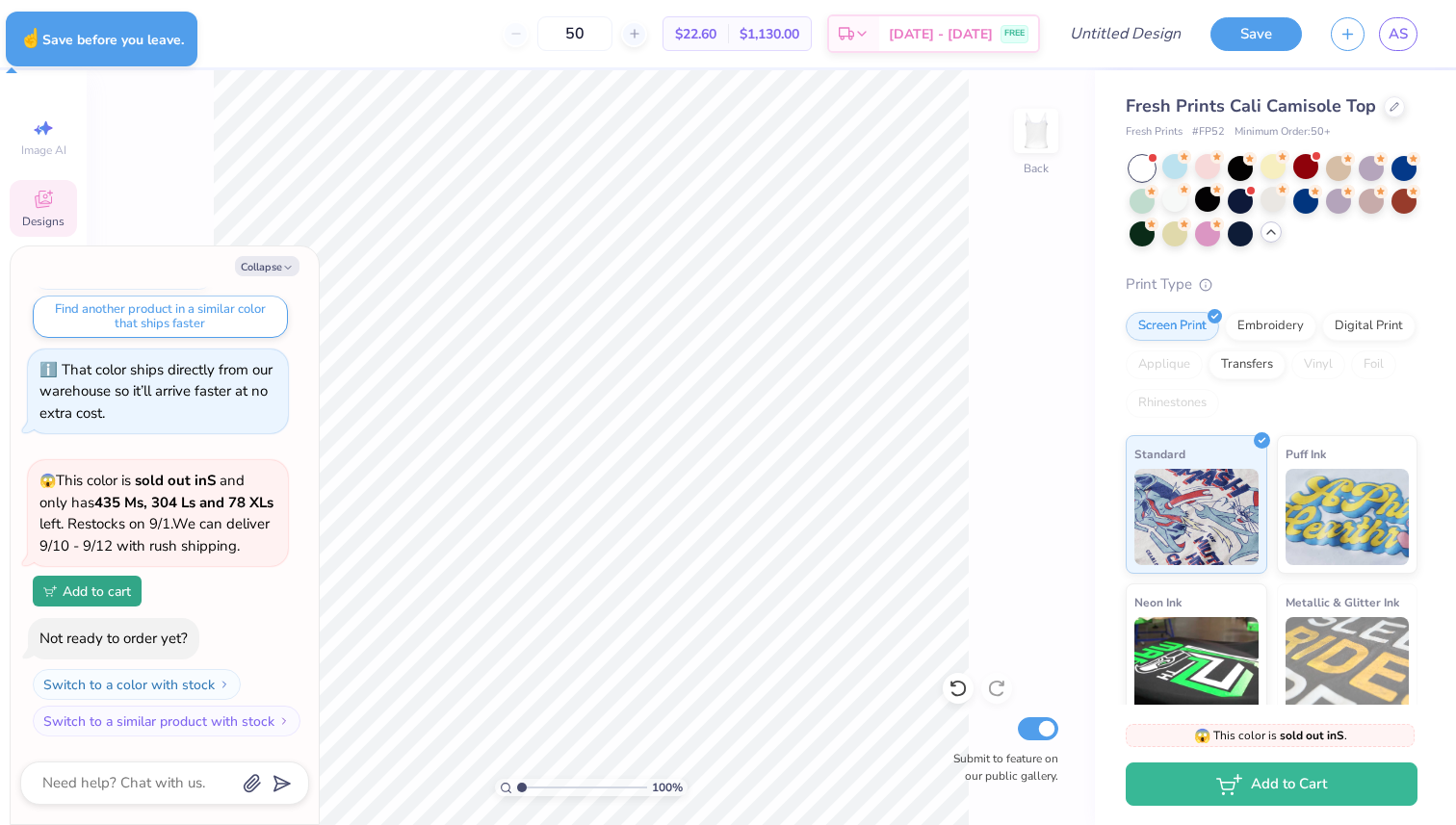
type textarea "x"
